Goal: Find specific page/section: Find specific page/section

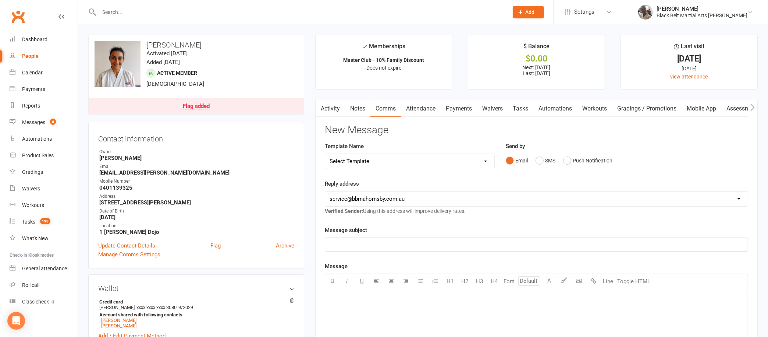
click at [144, 19] on div at bounding box center [295, 12] width 415 height 24
click at [136, 13] on input "text" at bounding box center [300, 12] width 406 height 10
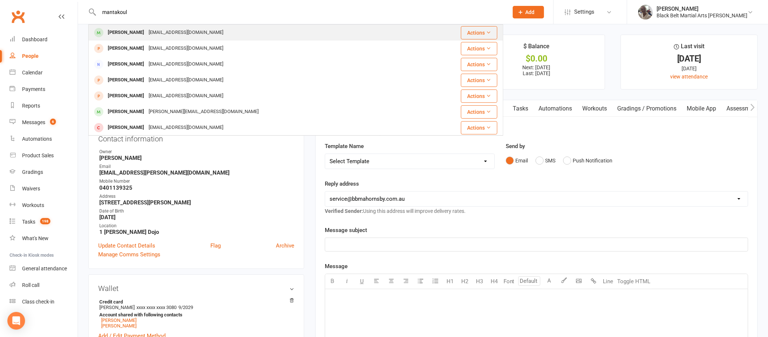
type input "mantakoul"
click at [163, 34] on div "[EMAIL_ADDRESS][DOMAIN_NAME]" at bounding box center [185, 32] width 79 height 11
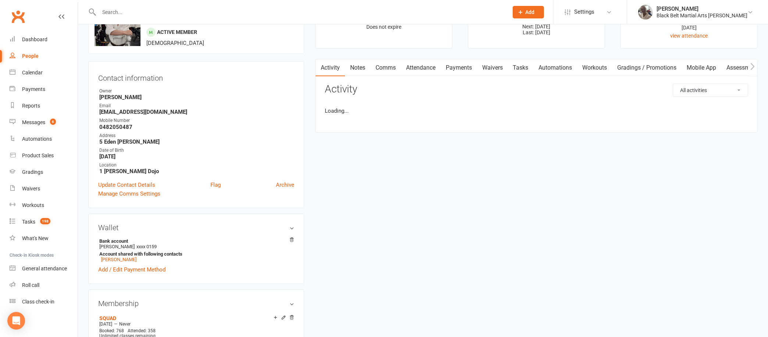
scroll to position [43, 0]
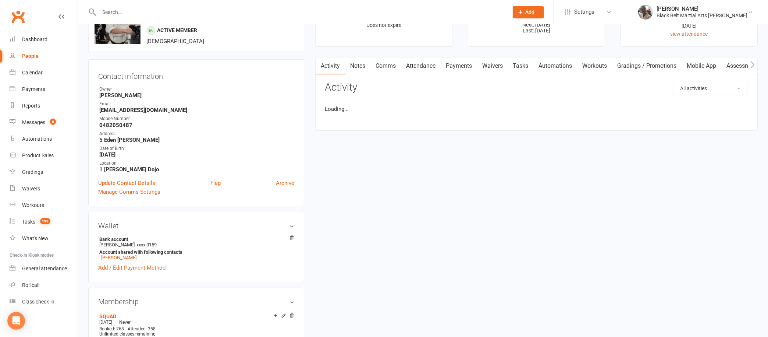
click at [358, 62] on link "Notes" at bounding box center [357, 65] width 25 height 17
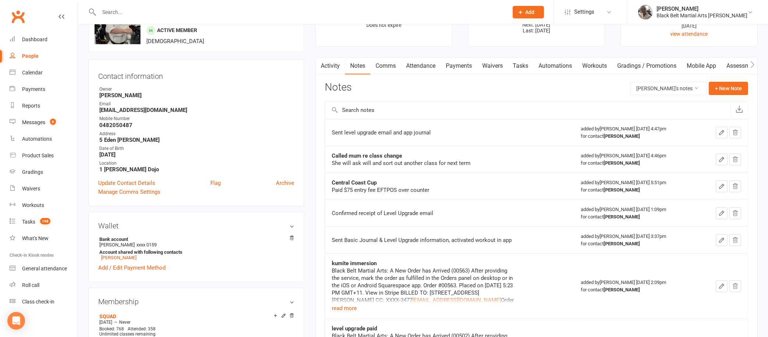
click at [324, 66] on button "button" at bounding box center [320, 65] width 9 height 17
click at [330, 65] on link "Activity" at bounding box center [330, 65] width 29 height 17
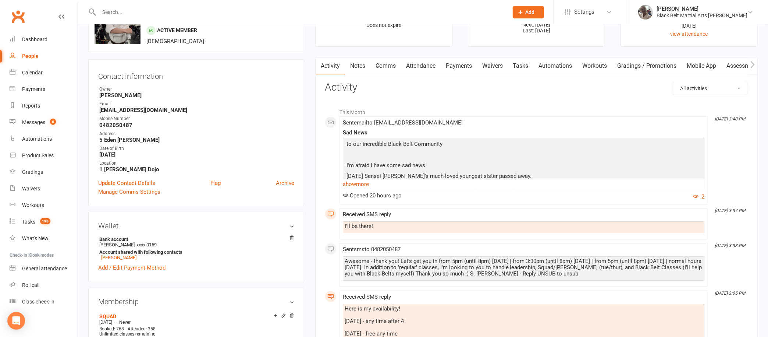
scroll to position [125, 0]
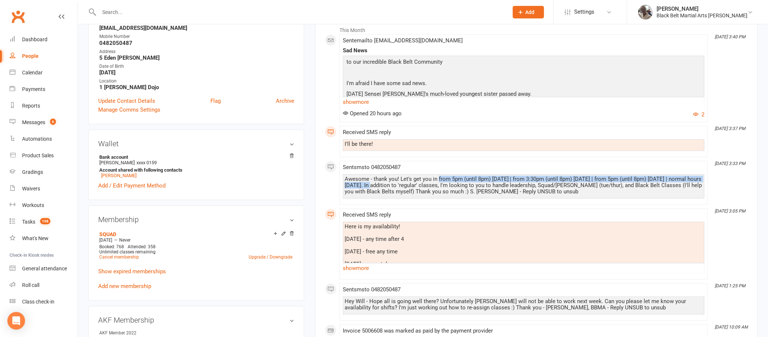
drag, startPoint x: 437, startPoint y: 177, endPoint x: 381, endPoint y: 184, distance: 55.9
click at [381, 184] on div "Awesome - thank you! Let's get you in from 5pm (until 8pm) [DATE] | from 3:30pm…" at bounding box center [524, 185] width 358 height 19
copy div "from 5pm (until 8pm) [DATE] | from 3:30pm (until 8pm) [DATE] | from 5pm (until …"
